Goal: Task Accomplishment & Management: Complete application form

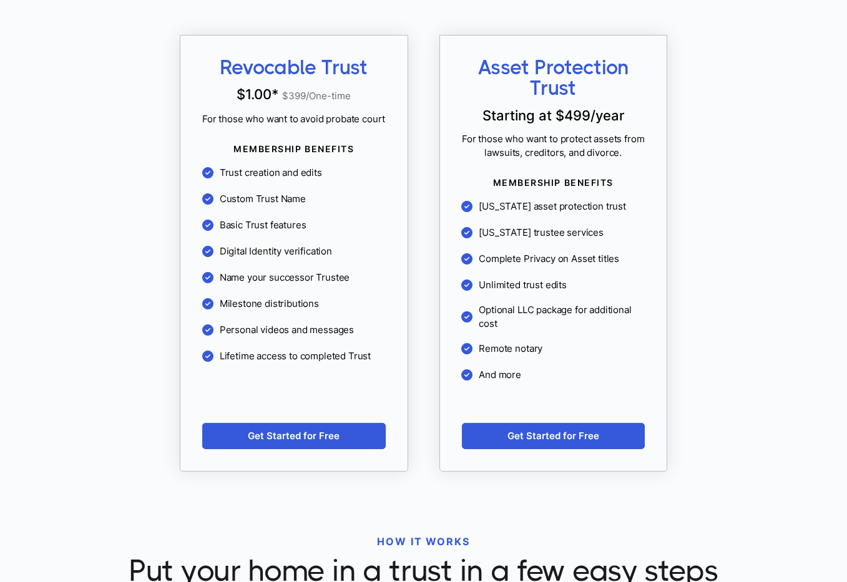
scroll to position [1222, 0]
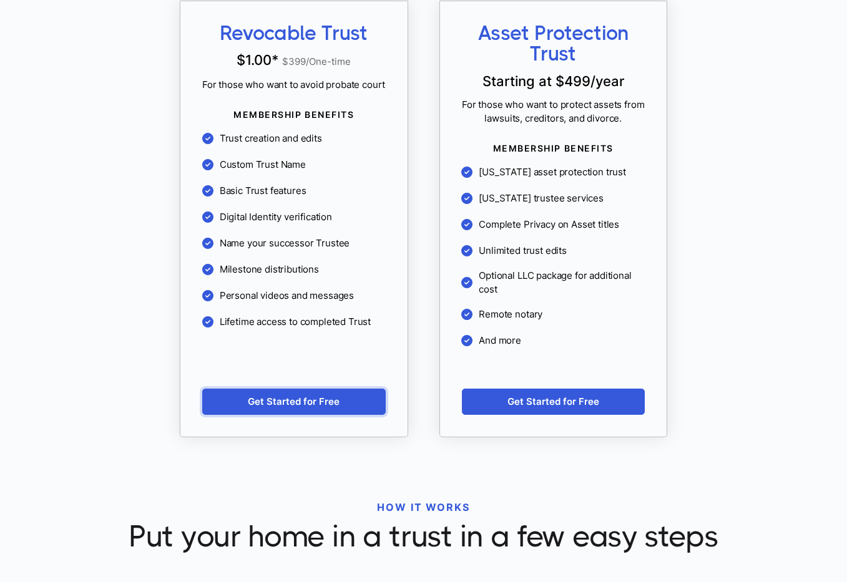
click at [368, 389] on link "Get Started for Free" at bounding box center [293, 402] width 183 height 26
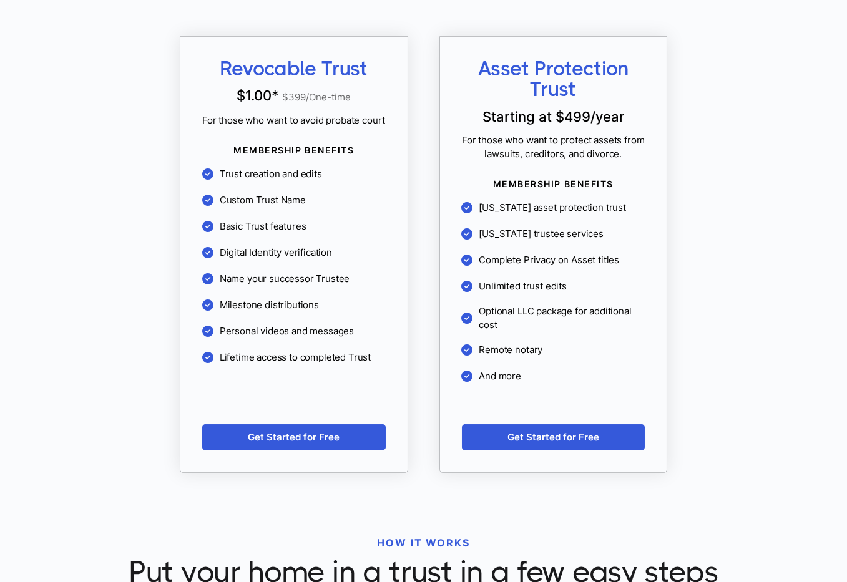
scroll to position [1201, 0]
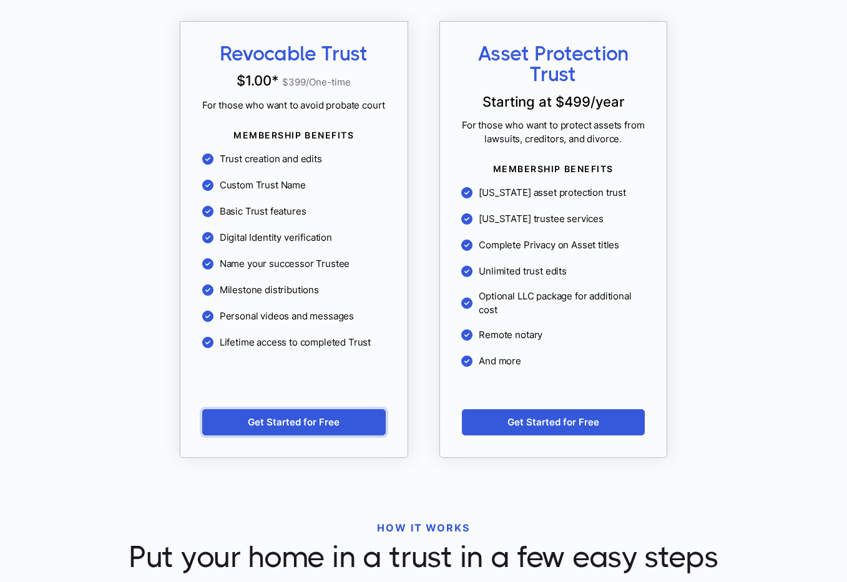
click at [359, 409] on link "Get Started for Free" at bounding box center [293, 422] width 183 height 26
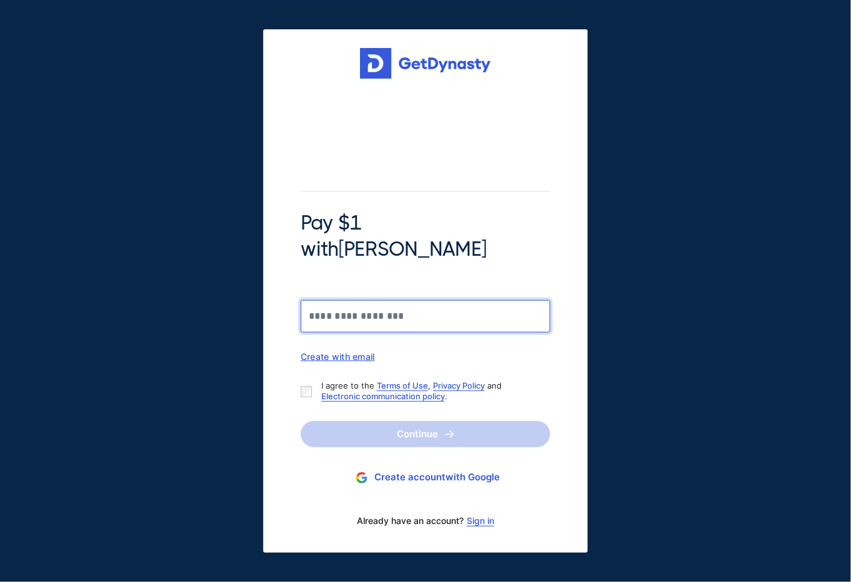
click at [429, 305] on input "Pay $1 with Braiden Shaw" at bounding box center [426, 316] width 250 height 32
click at [342, 308] on input "Pay $1 with Braiden Shaw" at bounding box center [426, 316] width 250 height 32
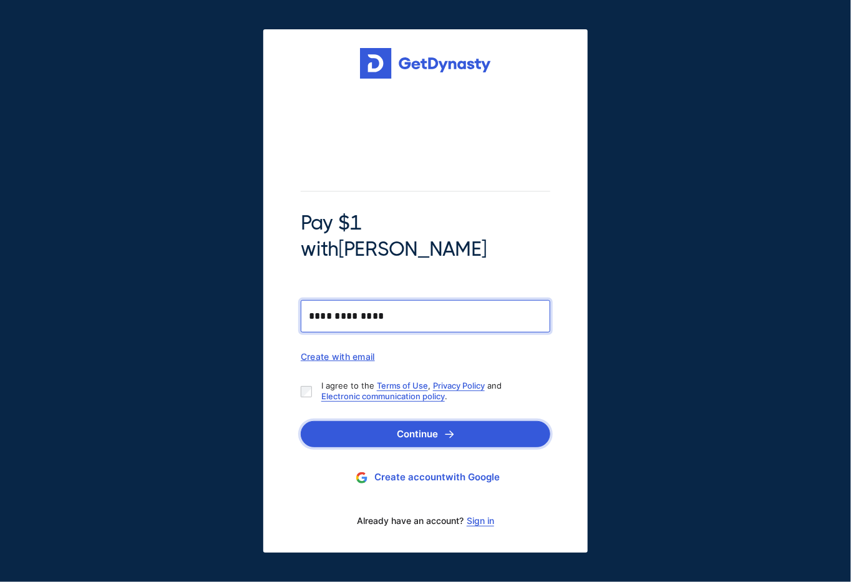
type input "**********"
click at [412, 421] on button "Continue" at bounding box center [426, 434] width 250 height 26
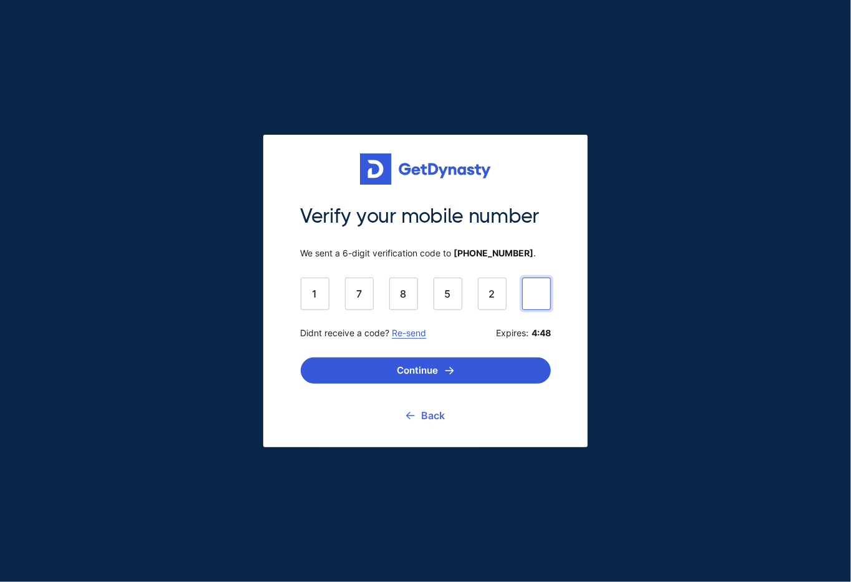
type input "******"
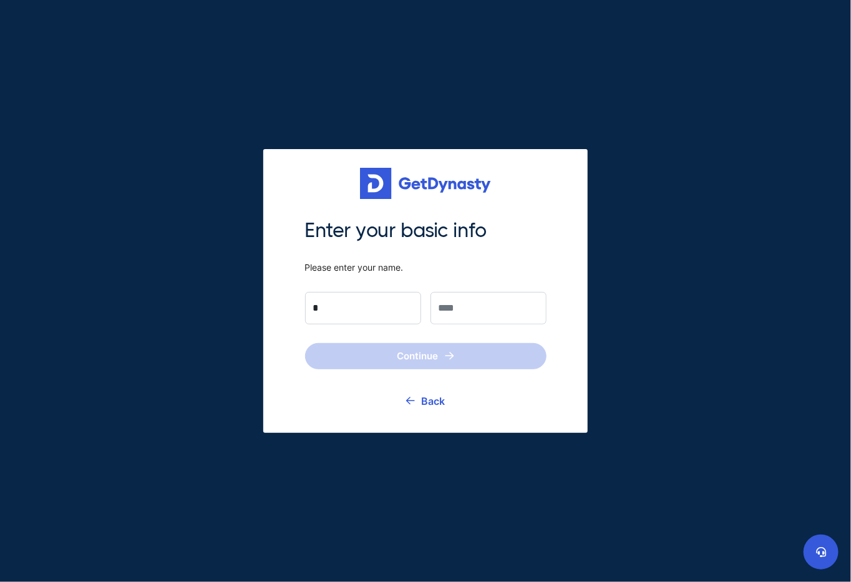
type input "*****"
click at [465, 311] on input "text" at bounding box center [488, 308] width 116 height 32
type input "******"
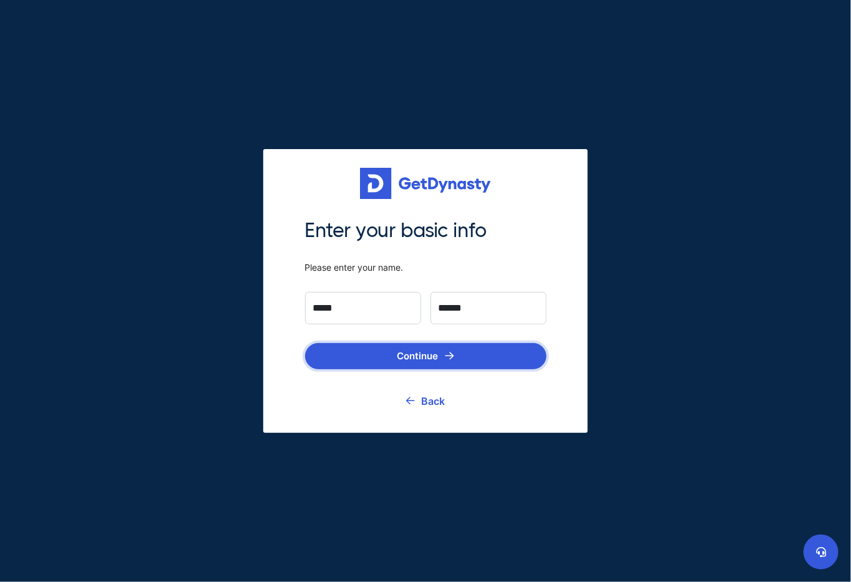
click at [474, 357] on button "Continue" at bounding box center [425, 356] width 241 height 26
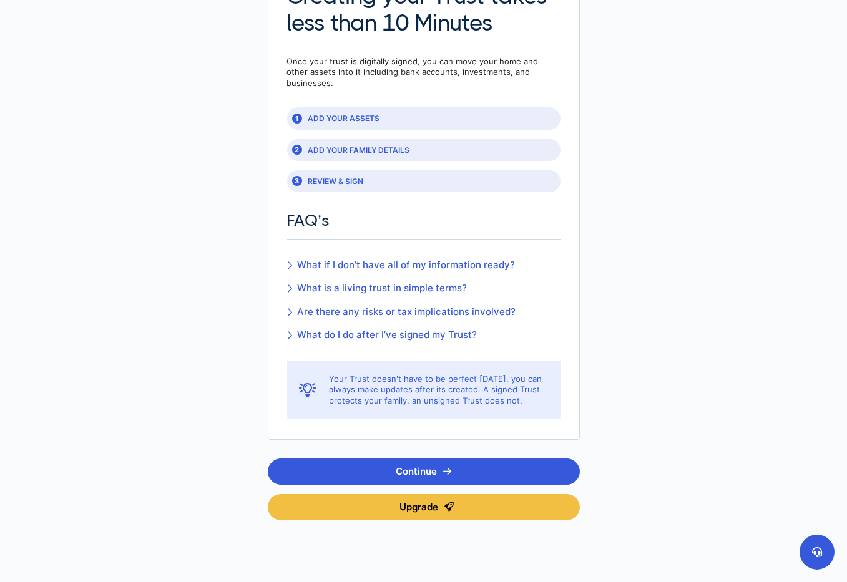
scroll to position [33, 0]
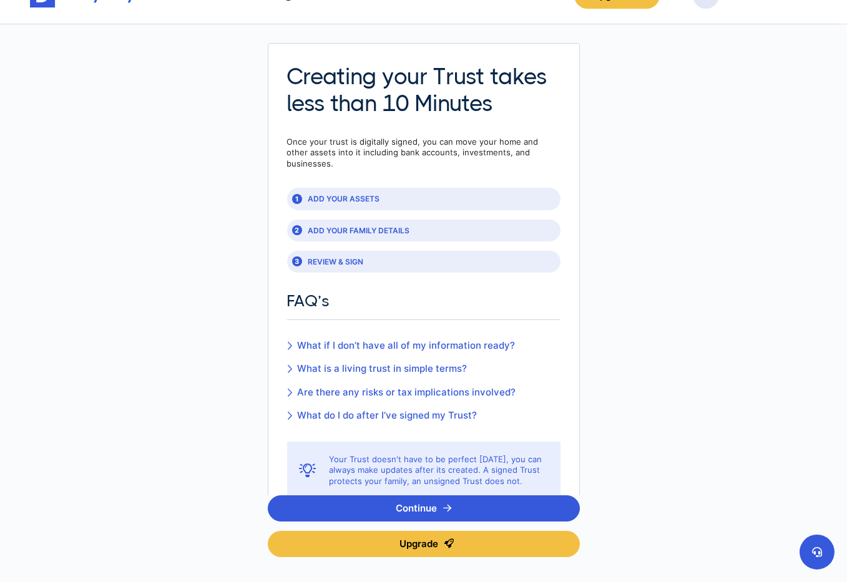
click at [288, 341] on icon at bounding box center [290, 345] width 6 height 9
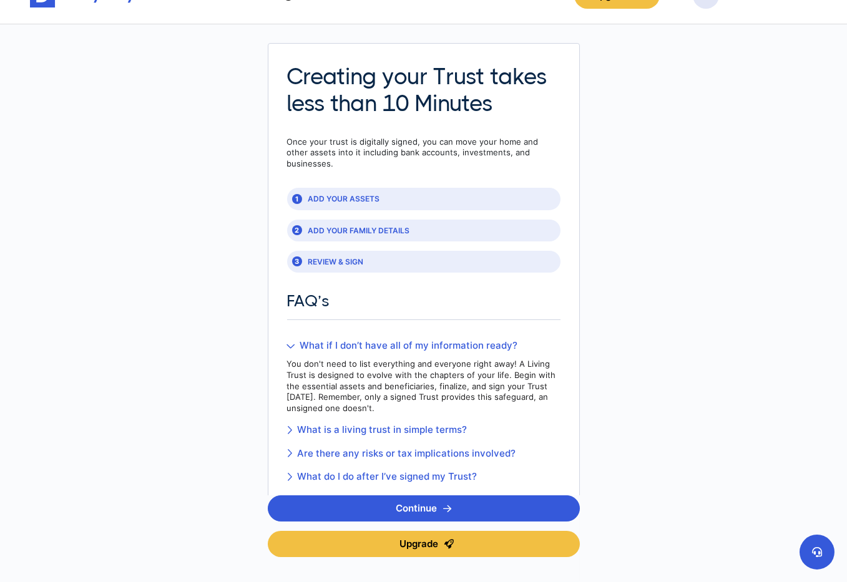
click at [291, 341] on icon at bounding box center [291, 345] width 8 height 9
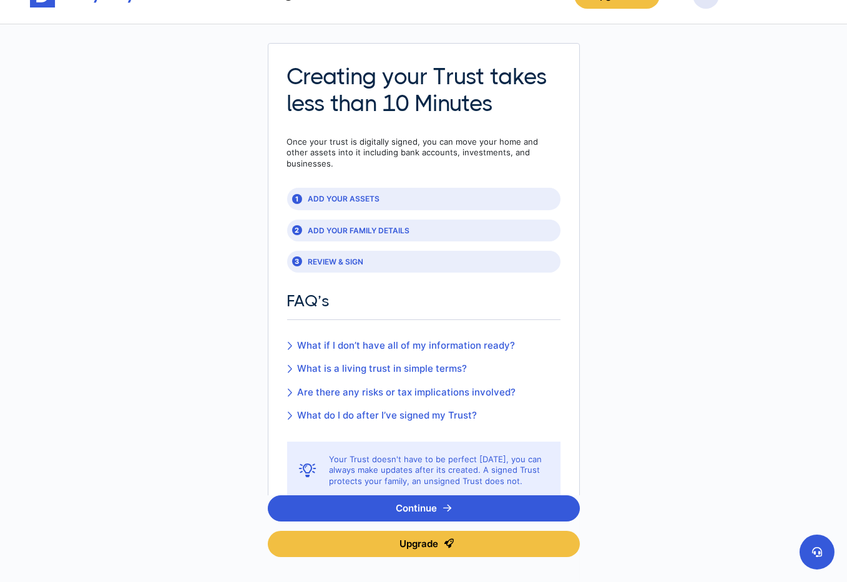
click at [289, 364] on icon at bounding box center [290, 368] width 6 height 9
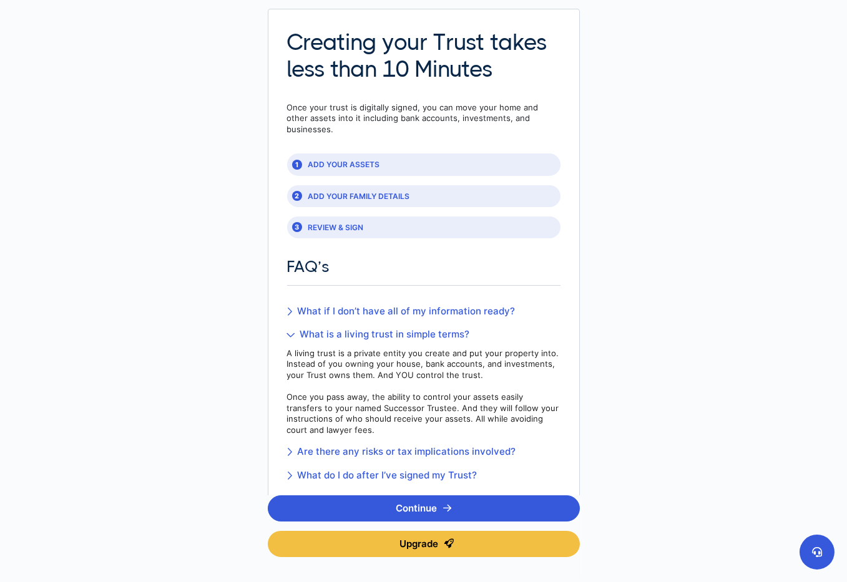
scroll to position [79, 0]
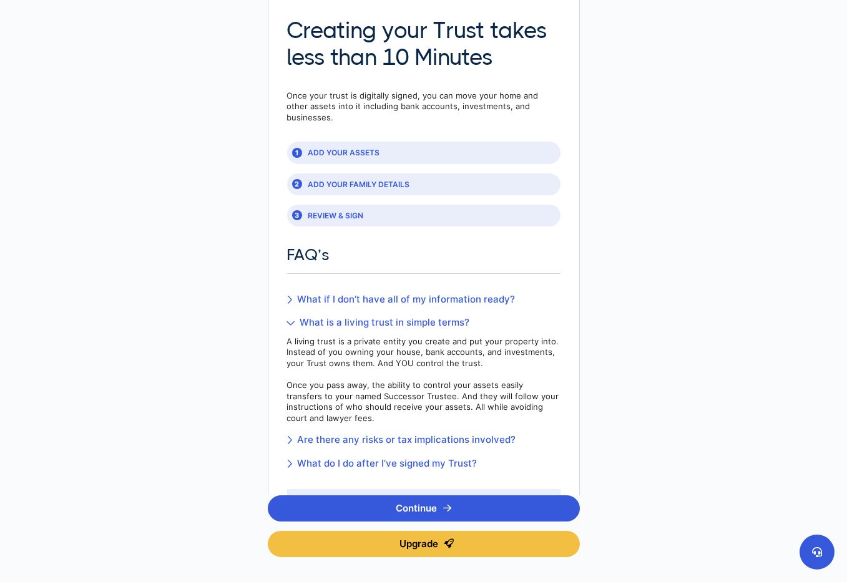
click at [290, 318] on icon at bounding box center [291, 322] width 8 height 9
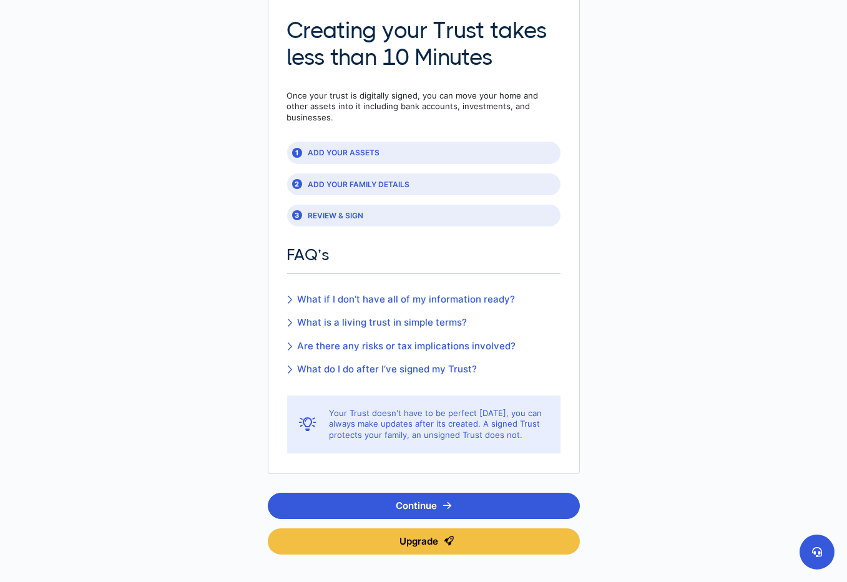
click at [290, 342] on icon at bounding box center [290, 346] width 6 height 9
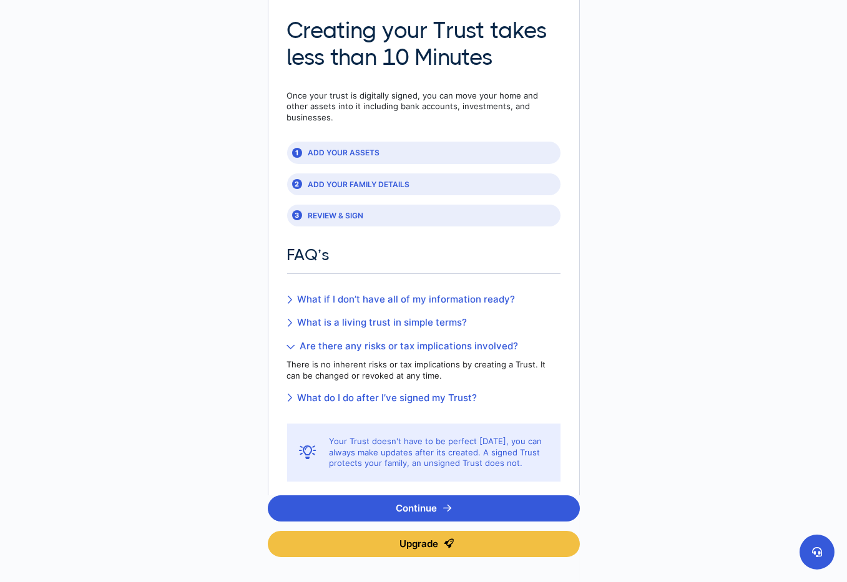
click at [290, 342] on icon at bounding box center [291, 346] width 8 height 9
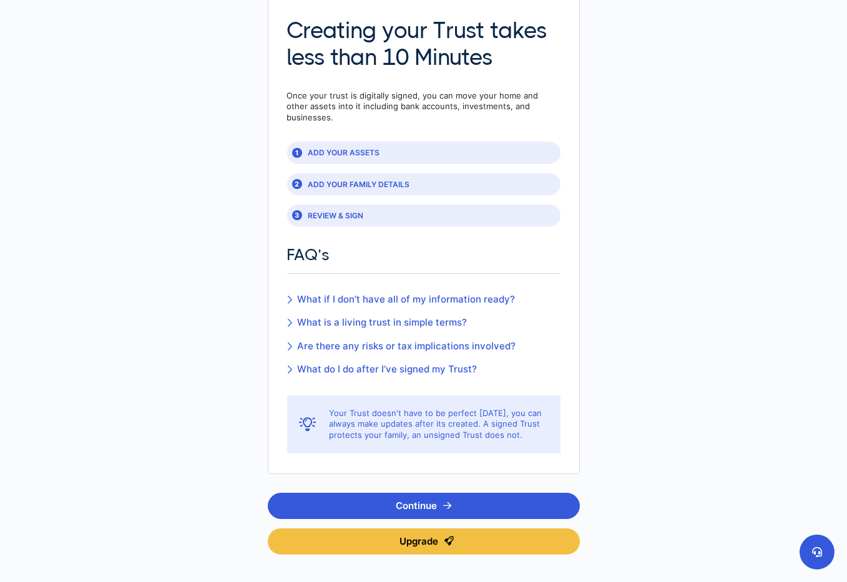
click at [290, 365] on icon at bounding box center [290, 369] width 6 height 9
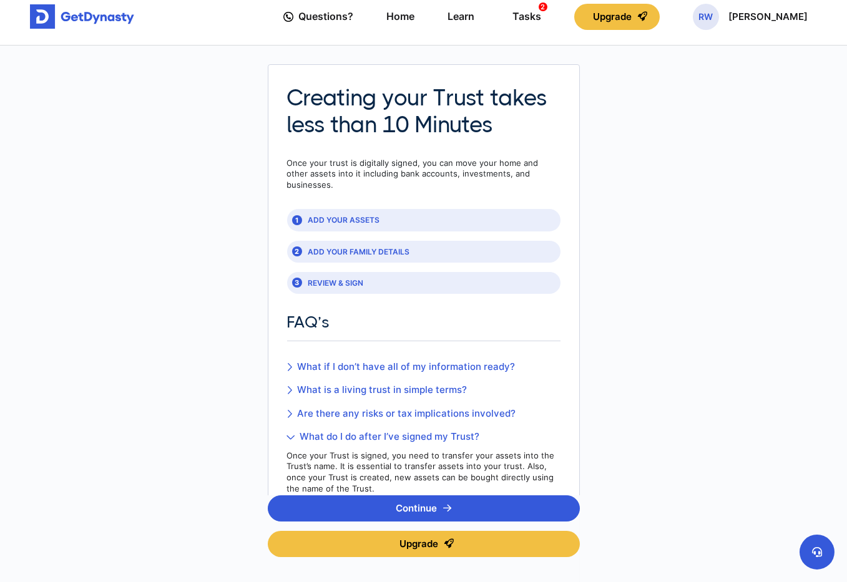
scroll to position [0, 0]
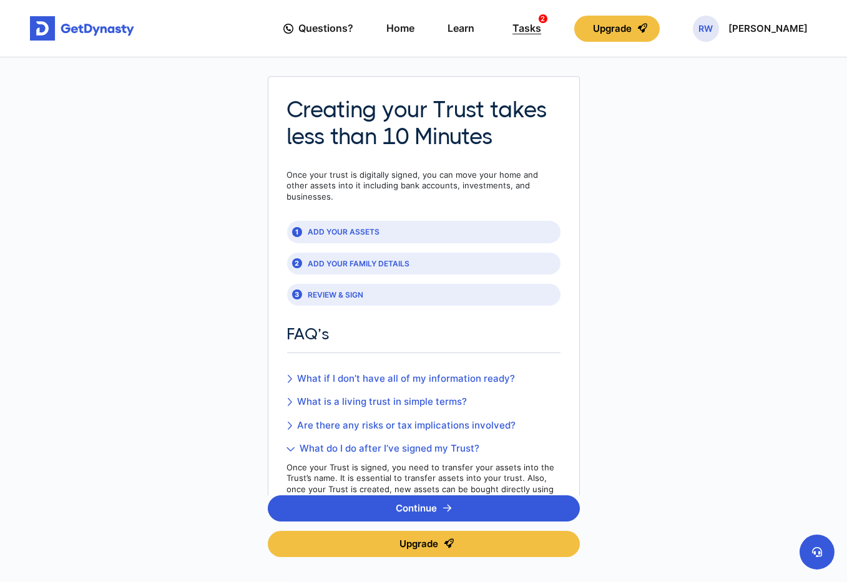
click at [541, 24] on div "Tasks 2" at bounding box center [526, 28] width 29 height 23
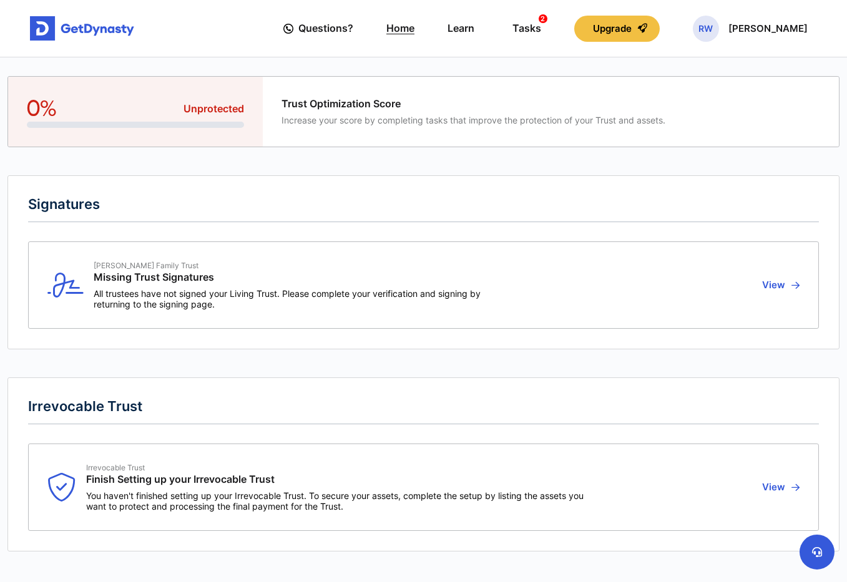
click at [414, 29] on link "Home" at bounding box center [400, 29] width 28 height 36
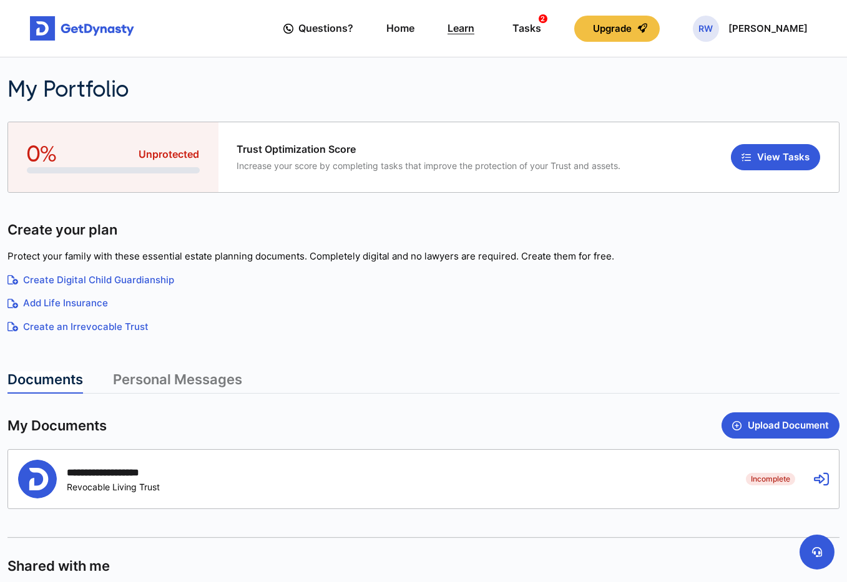
click at [474, 27] on link "Learn" at bounding box center [460, 29] width 27 height 36
